Goal: Transaction & Acquisition: Purchase product/service

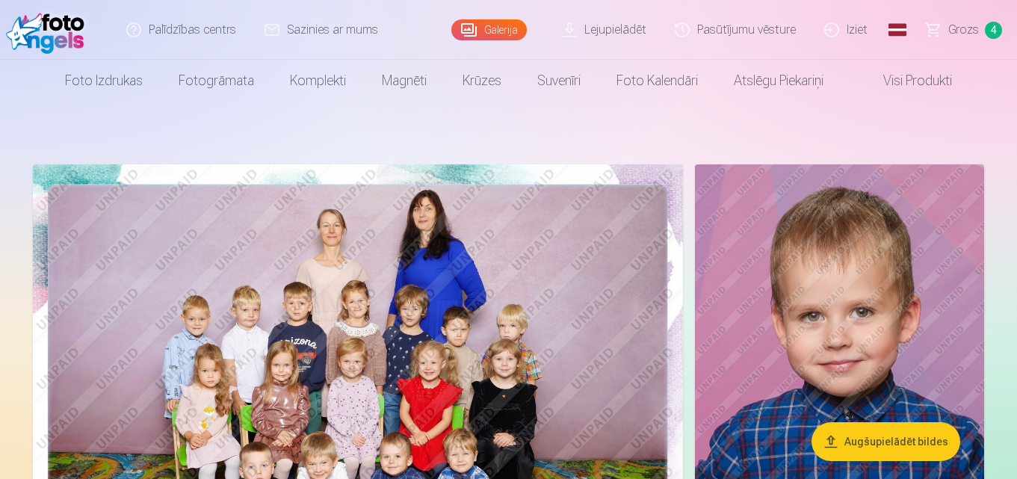
click at [980, 25] on link "Grozs 4" at bounding box center [964, 30] width 105 height 60
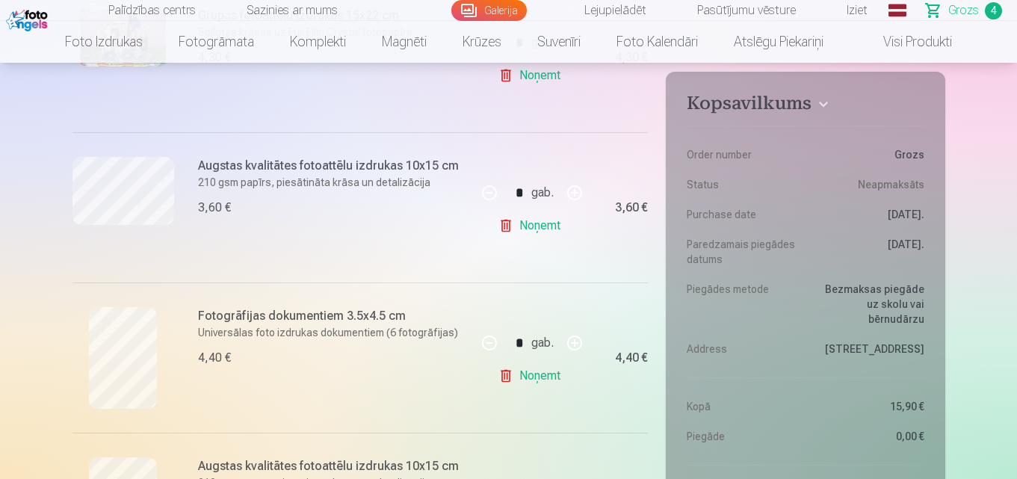
scroll to position [500, 0]
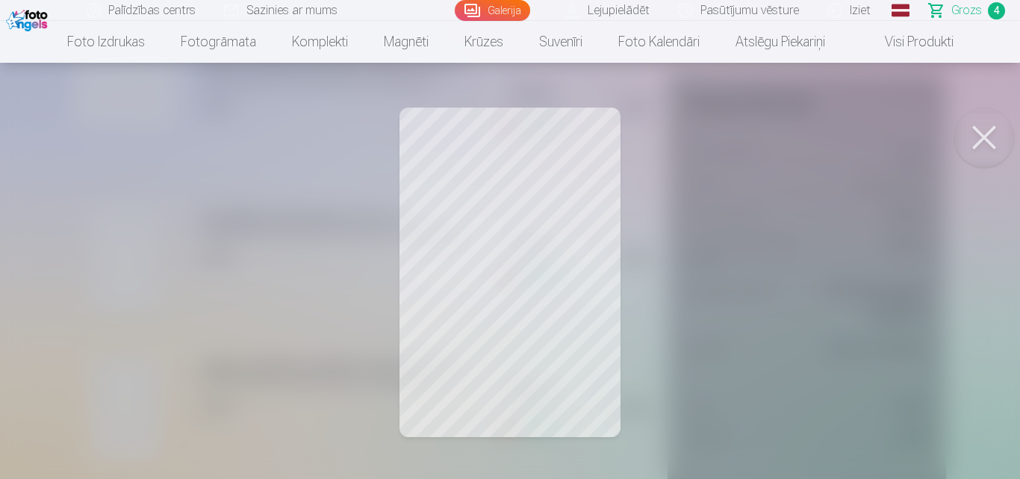
click at [987, 126] on button at bounding box center [985, 138] width 60 height 60
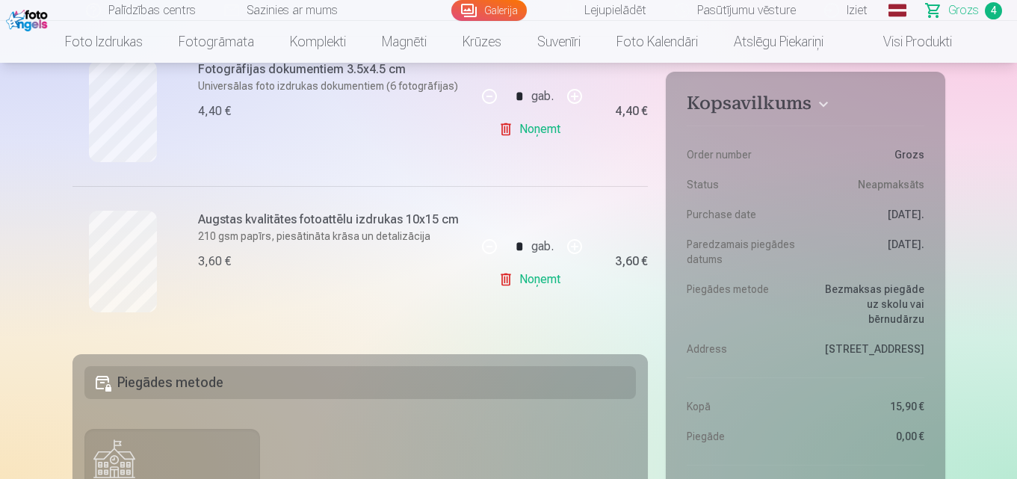
scroll to position [657, 0]
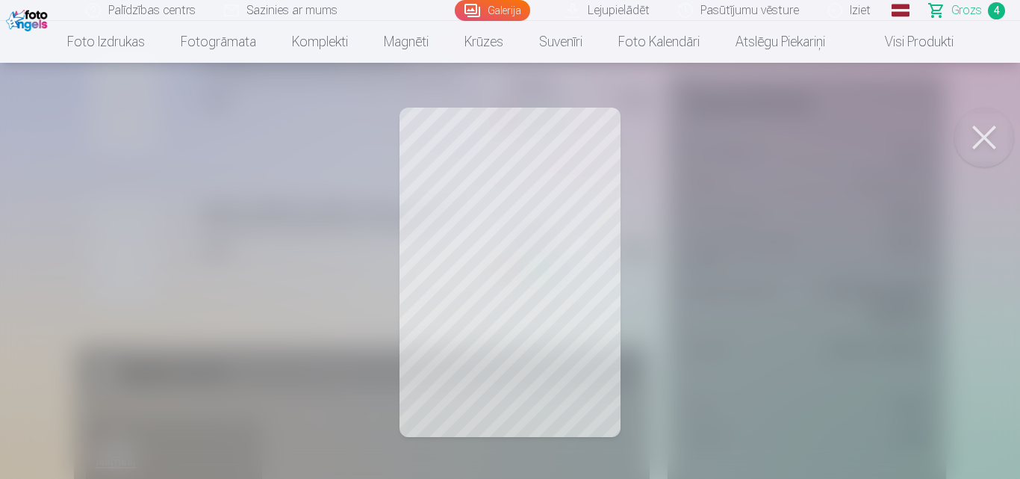
click at [987, 141] on button at bounding box center [985, 138] width 60 height 60
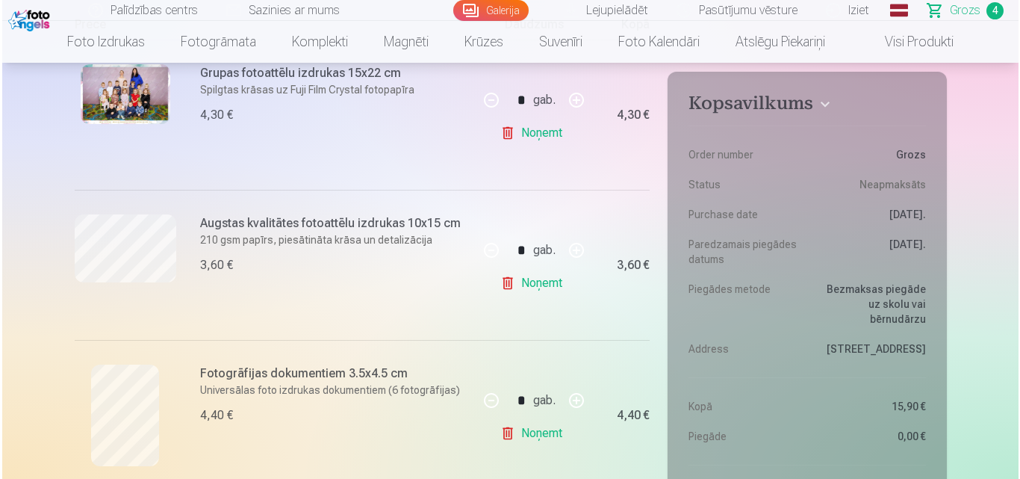
scroll to position [344, 0]
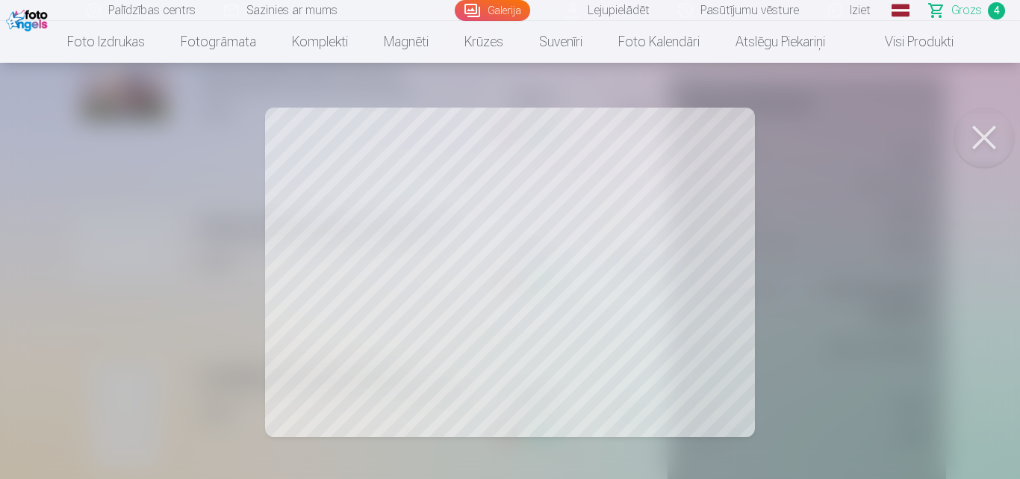
click at [987, 138] on button at bounding box center [985, 138] width 60 height 60
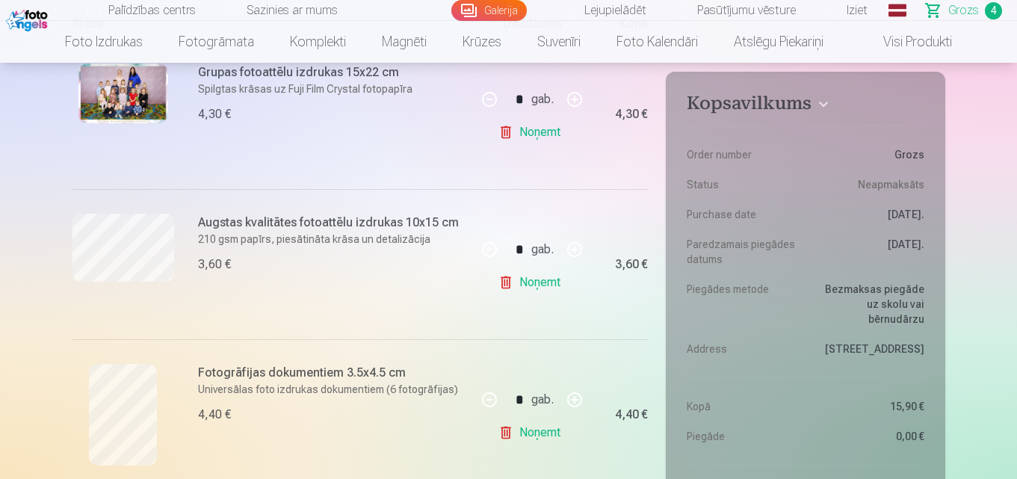
click at [118, 101] on img at bounding box center [123, 93] width 90 height 60
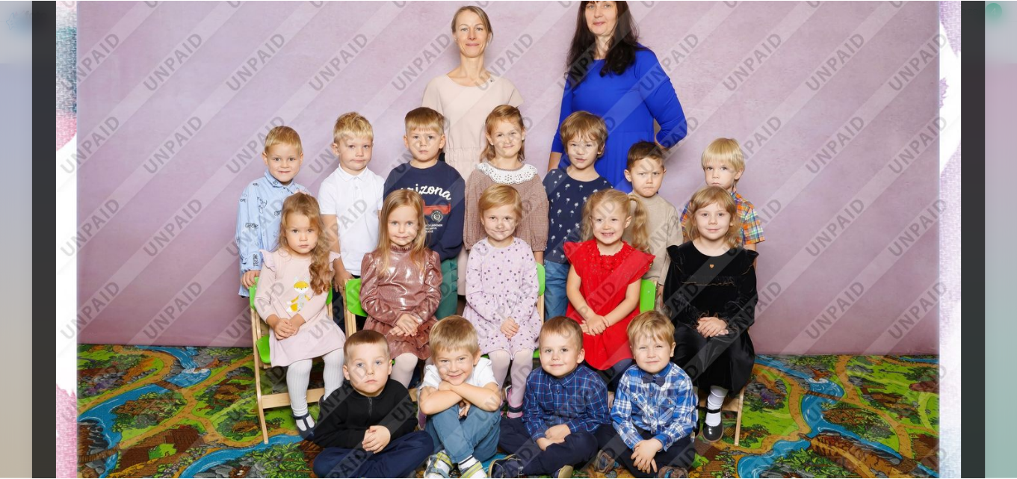
scroll to position [0, 0]
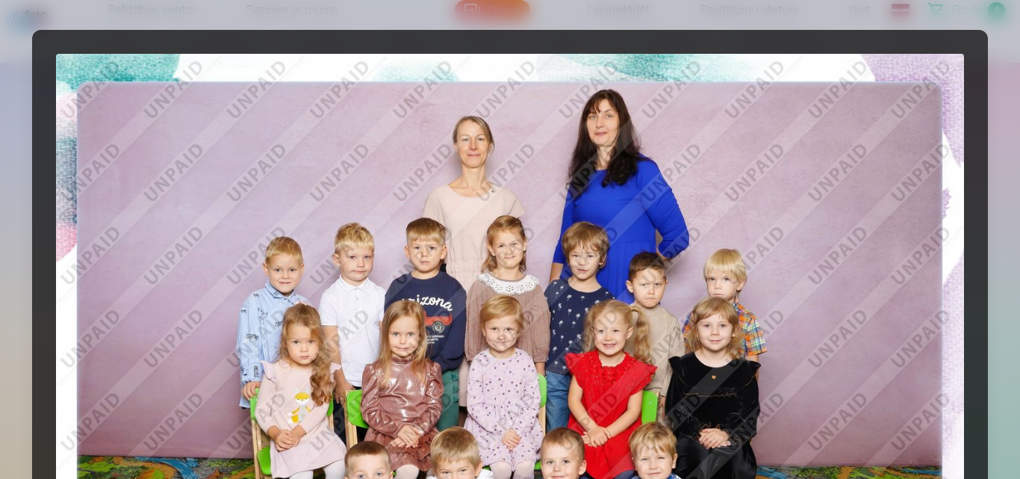
click at [1000, 18] on div at bounding box center [510, 239] width 1020 height 479
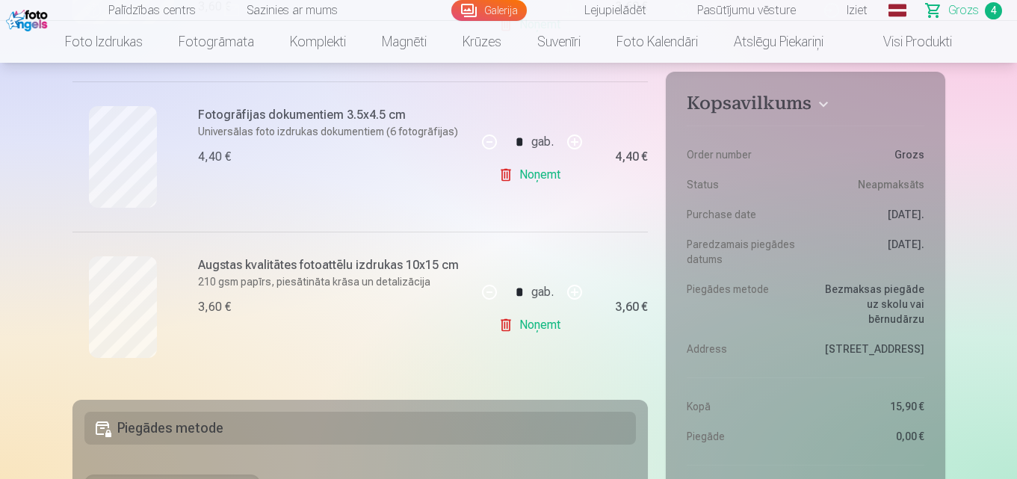
scroll to position [601, 0]
click at [512, 173] on link "Noņemt" at bounding box center [532, 176] width 68 height 30
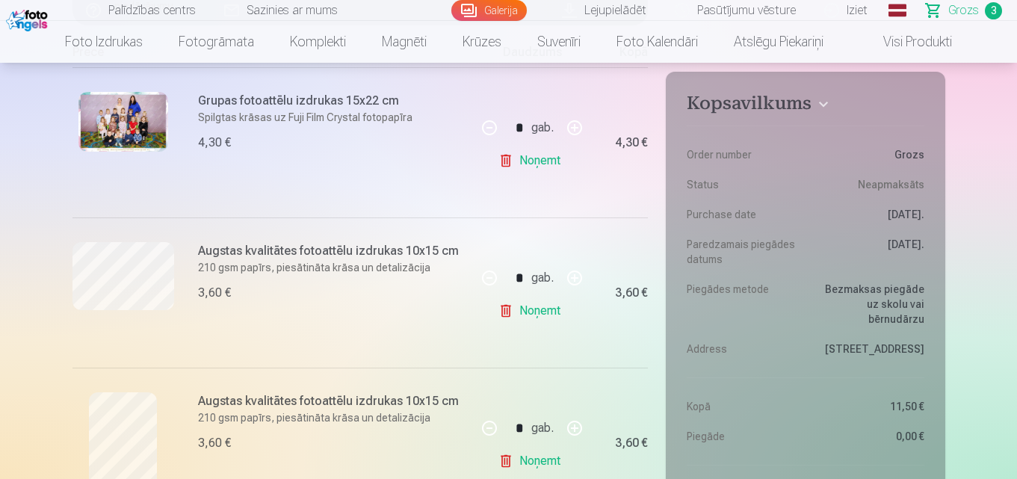
scroll to position [317, 0]
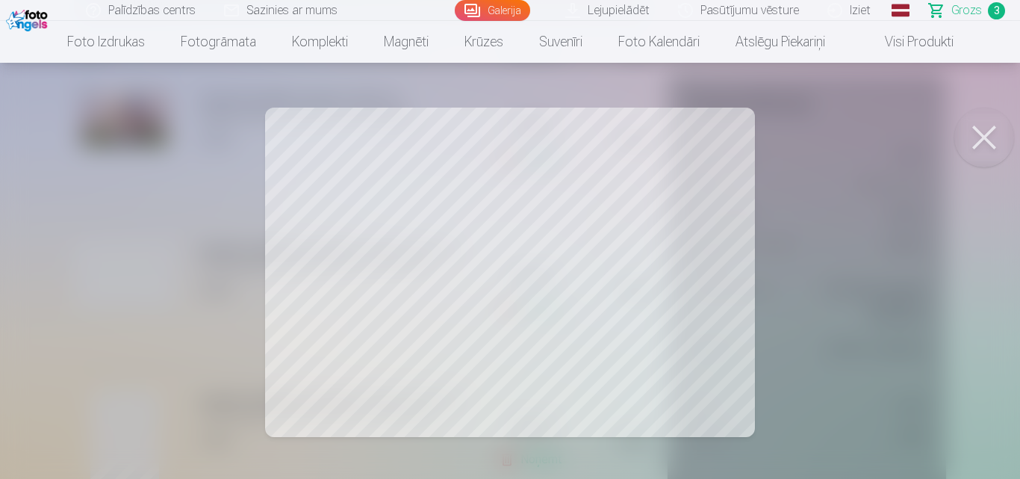
click at [986, 143] on button at bounding box center [985, 138] width 60 height 60
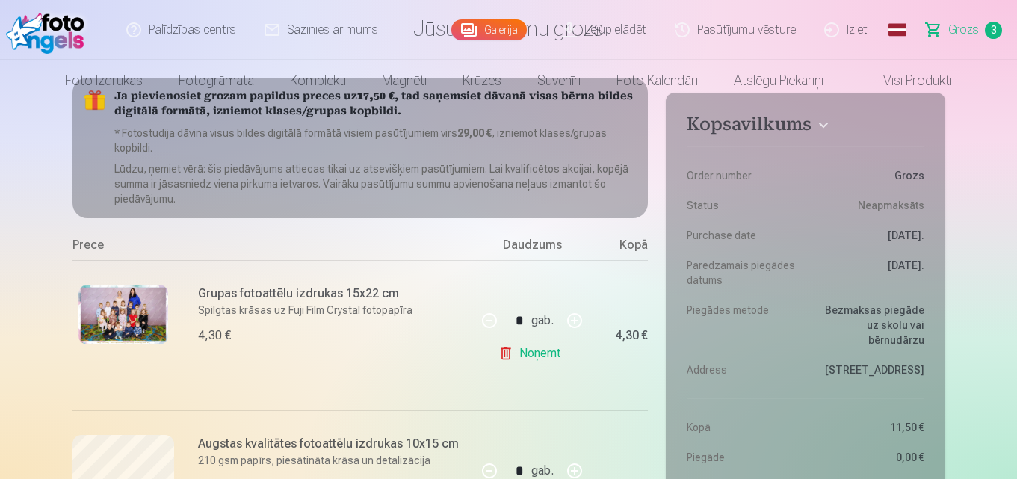
scroll to position [0, 0]
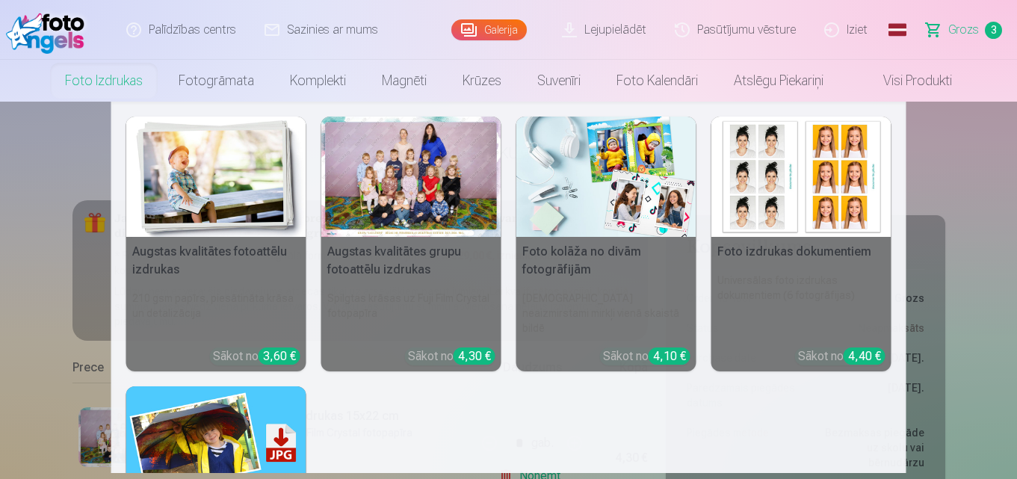
click at [82, 79] on link "Foto izdrukas" at bounding box center [104, 81] width 114 height 42
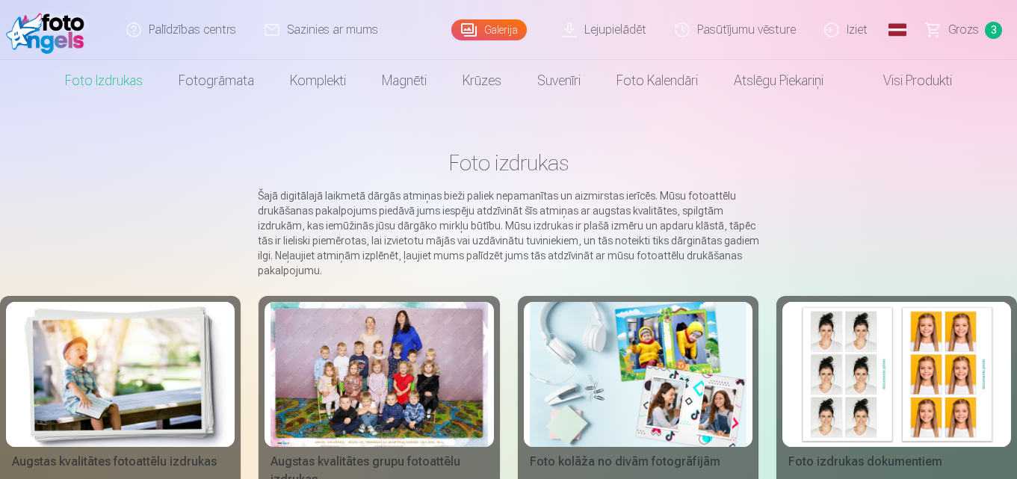
click at [158, 345] on img at bounding box center [120, 374] width 217 height 145
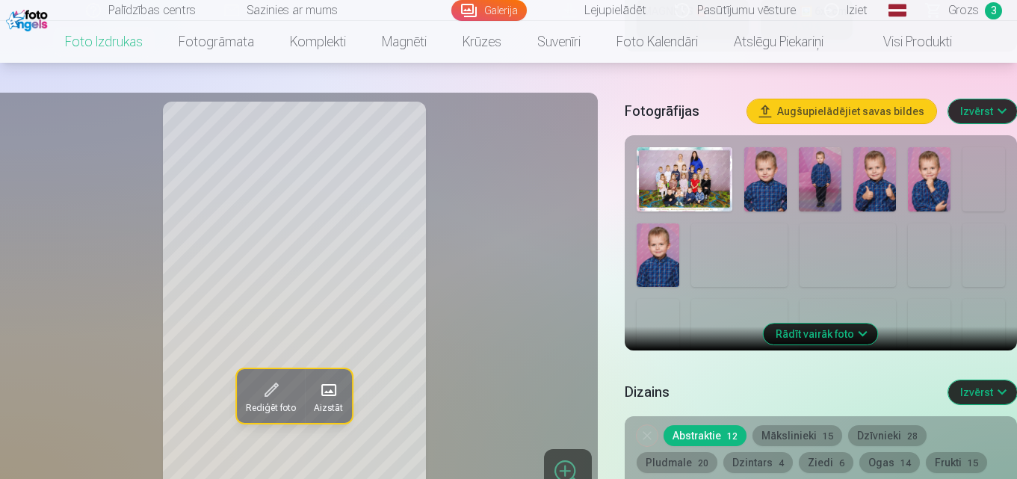
scroll to position [466, 0]
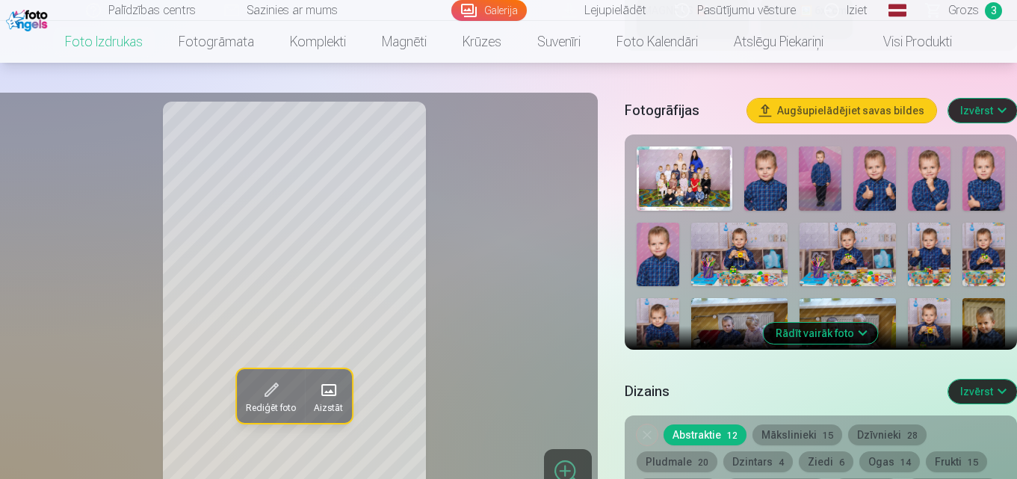
click at [887, 186] on img at bounding box center [874, 178] width 43 height 64
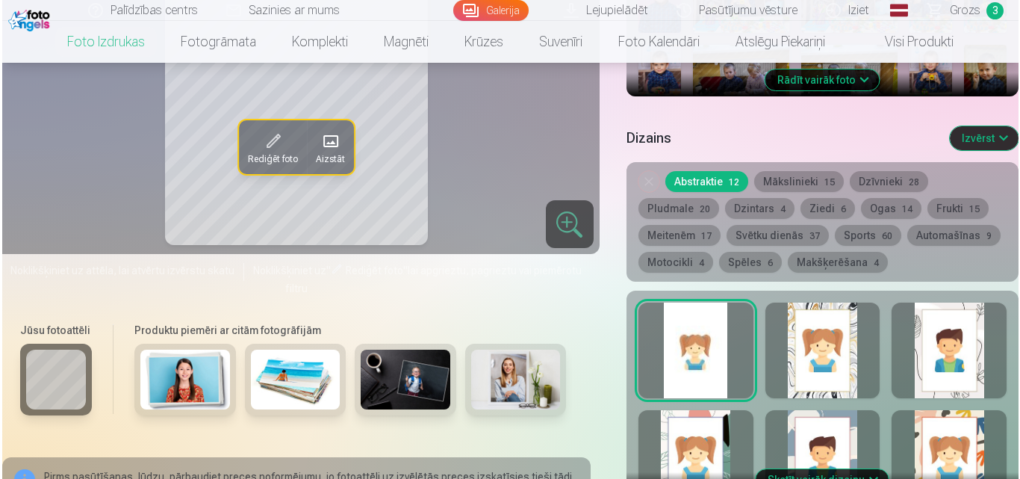
scroll to position [993, 0]
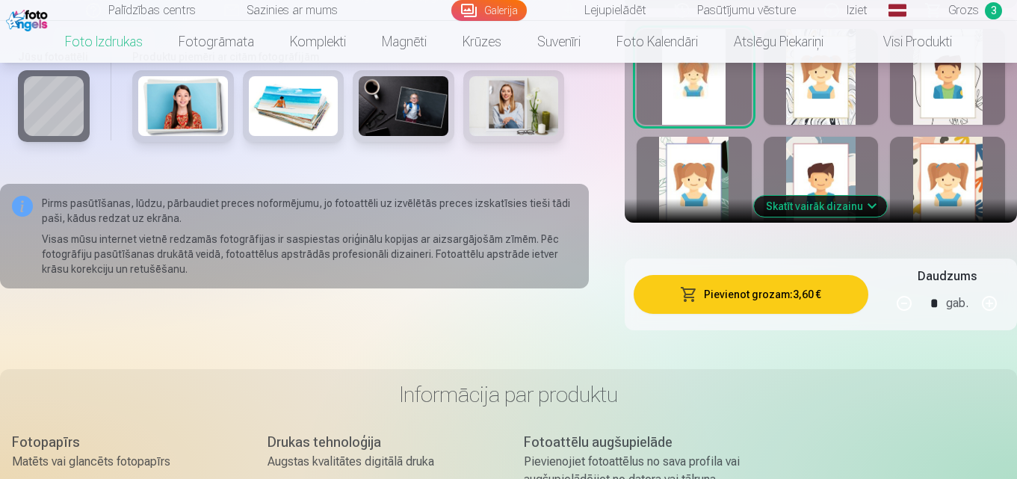
click at [798, 294] on button "Pievienot grozam : 3,60 €" at bounding box center [750, 294] width 235 height 39
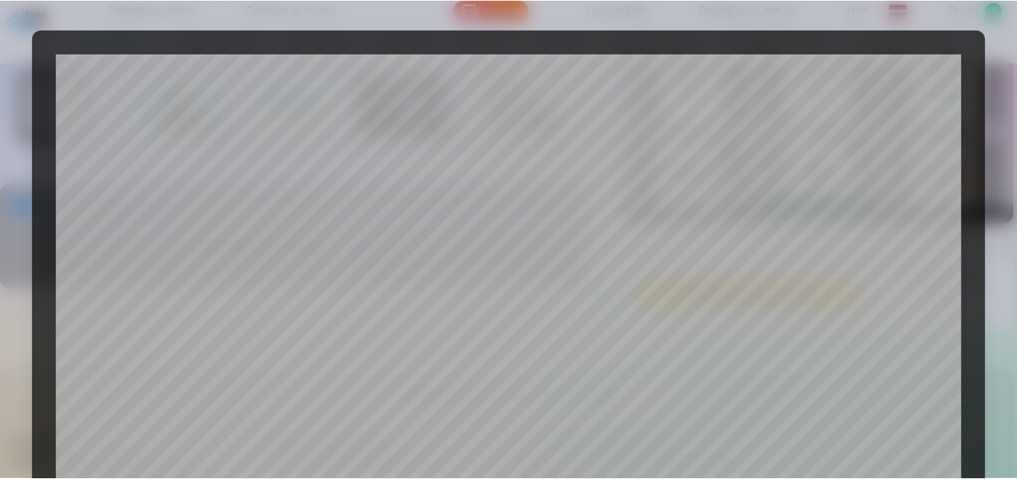
scroll to position [597, 0]
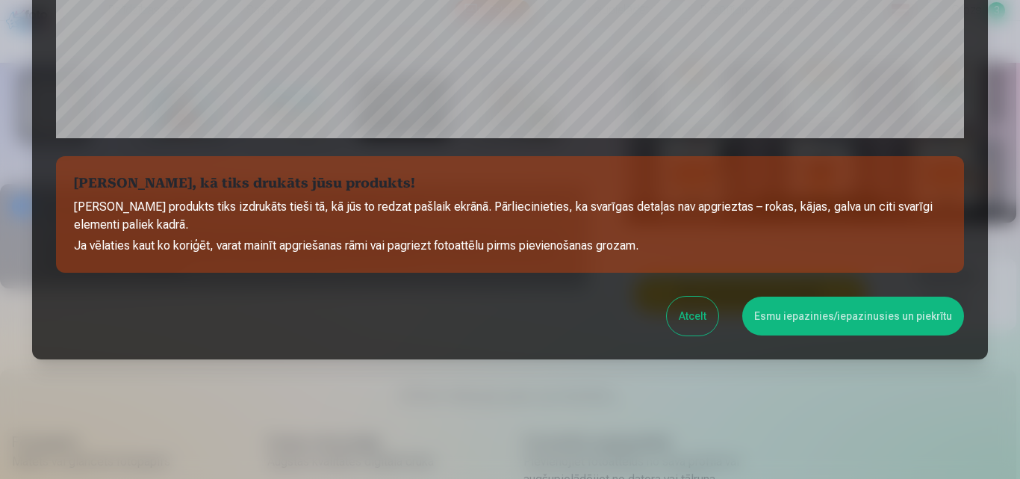
click at [812, 318] on button "Esmu iepazinies/iepazinusies un piekrītu" at bounding box center [853, 316] width 222 height 39
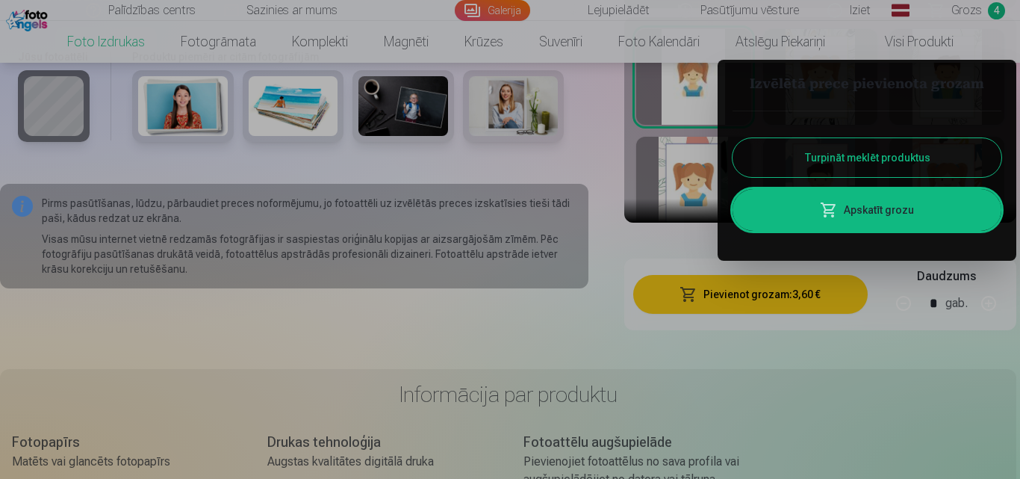
click at [980, 7] on div at bounding box center [510, 239] width 1020 height 479
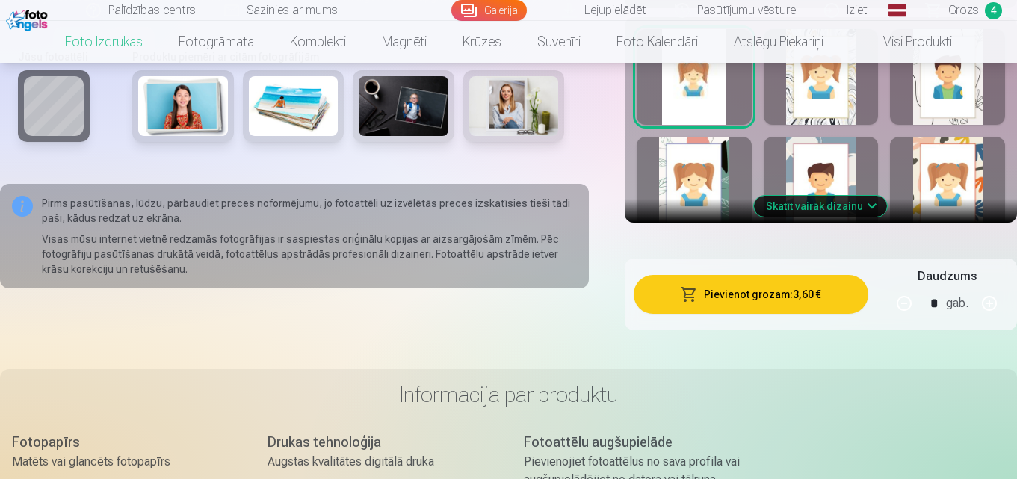
click at [962, 4] on span "Grozs" at bounding box center [963, 10] width 31 height 18
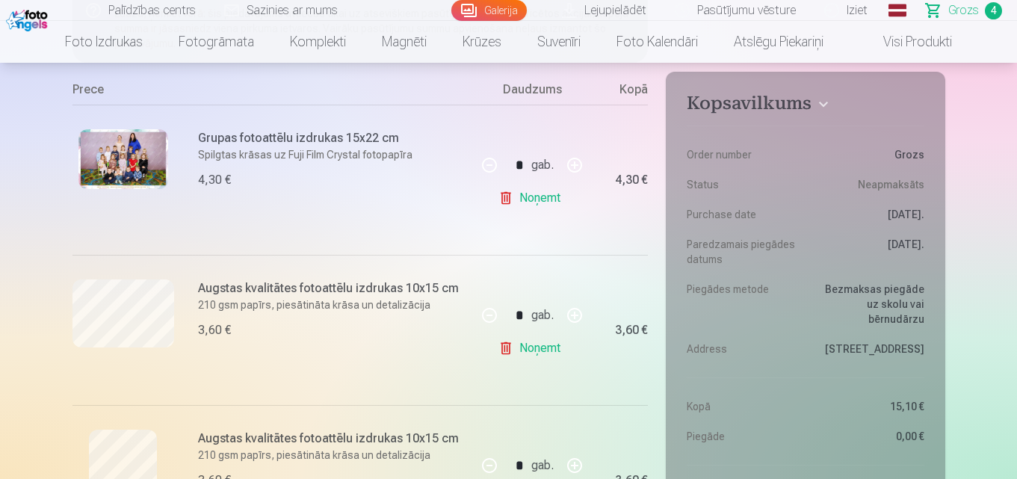
scroll to position [276, 0]
